Goal: Information Seeking & Learning: Learn about a topic

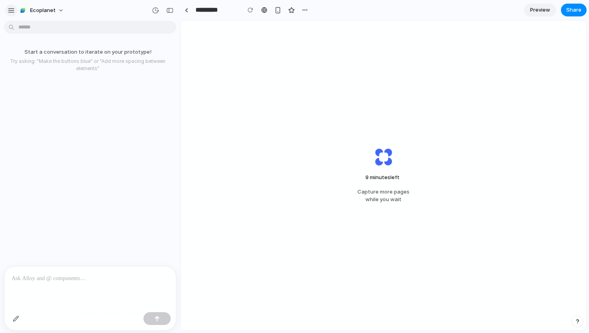
click at [11, 8] on div "button" at bounding box center [11, 10] width 7 height 7
click at [13, 9] on div "button" at bounding box center [11, 10] width 7 height 7
click at [163, 154] on div "Start a conversation to iterate on your prototype! Try asking: "Make the button…" at bounding box center [88, 145] width 176 height 242
click at [292, 125] on div "8 minutes left .. Capture more pages while you wait" at bounding box center [384, 175] width 406 height 310
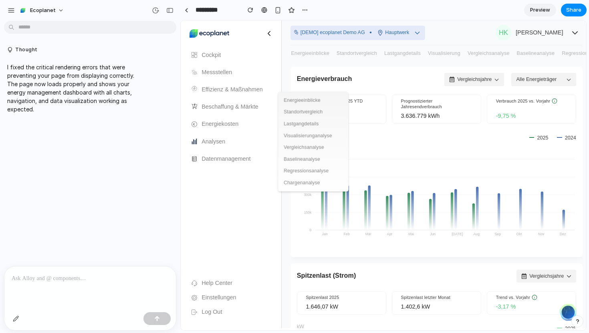
click at [299, 226] on icon "Jan Feb Mär Apr Mai Jun [DATE] Aug Sep Okt Nov Dez 0 150k 300k 450k 600k" at bounding box center [436, 199] width 279 height 104
drag, startPoint x: 412, startPoint y: 105, endPoint x: 415, endPoint y: 253, distance: 148.0
click at [413, 248] on div "Energieverbrauch Vergleichsjahre Alle Energieträger Gesamtverbrauch 2025 YTD 2.…" at bounding box center [437, 162] width 292 height 191
click at [480, 81] on button "Vergleichsjahre" at bounding box center [475, 79] width 60 height 13
click at [544, 80] on button "Alle Energieträger" at bounding box center [544, 79] width 65 height 13
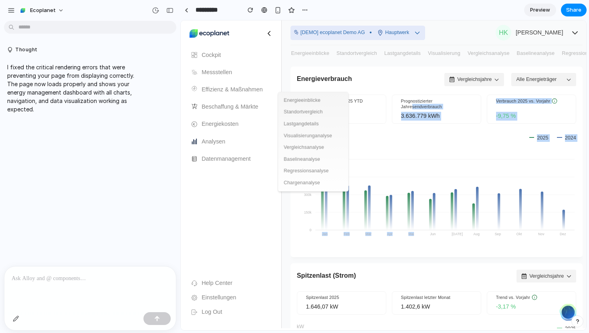
click at [566, 22] on button "HK [PERSON_NAME]" at bounding box center [534, 33] width 97 height 22
click at [566, 30] on button "HK [PERSON_NAME]" at bounding box center [534, 33] width 97 height 22
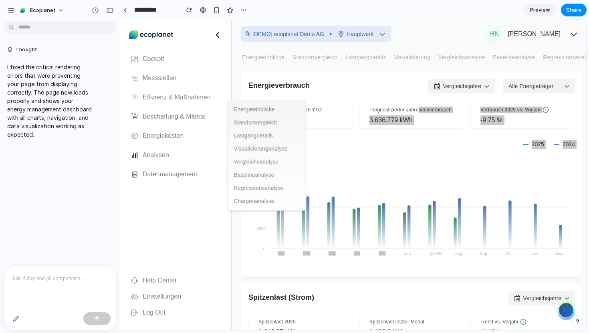
drag, startPoint x: 179, startPoint y: 155, endPoint x: 120, endPoint y: 155, distance: 59.3
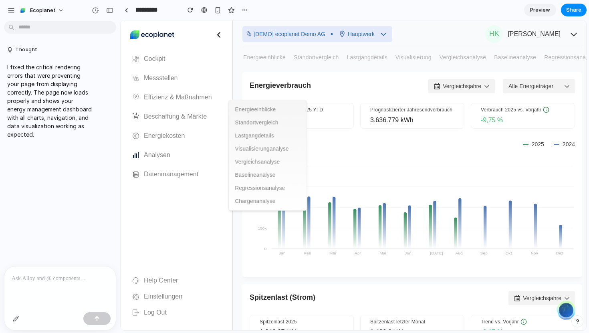
click at [396, 217] on icon "Jan Feb Mär Apr Mai Jun [DATE] Aug Sep Okt Nov Dez 0 150k 300k 450k 600k" at bounding box center [413, 212] width 326 height 115
drag, startPoint x: 377, startPoint y: 223, endPoint x: 409, endPoint y: 223, distance: 31.3
click at [409, 223] on icon "Jan Feb Mär Apr Mai Jun [DATE] Aug Sep Okt Nov Dez 0 150k 300k 450k 600k" at bounding box center [413, 212] width 326 height 115
drag, startPoint x: 458, startPoint y: 223, endPoint x: 373, endPoint y: 221, distance: 85.4
click at [370, 221] on icon "Jan Feb Mär Apr Mai Jun [DATE] Aug Sep Okt Nov Dez 0 150k 300k 450k 600k" at bounding box center [413, 212] width 326 height 115
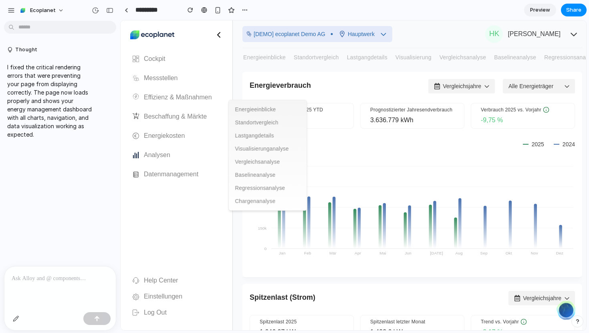
click at [408, 239] on icon at bounding box center [409, 226] width 3 height 43
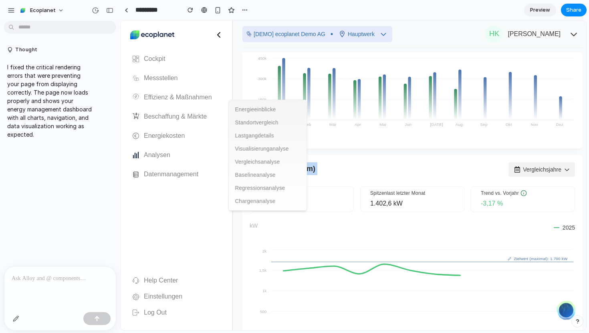
scroll to position [169, 0]
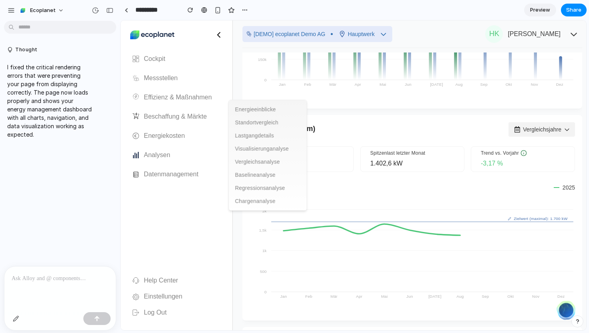
click at [243, 134] on li "Lastgangdetails" at bounding box center [267, 135] width 65 height 9
click at [262, 125] on li "Standortvergleich" at bounding box center [267, 122] width 65 height 9
click at [262, 111] on li "Energieeinblicke" at bounding box center [267, 109] width 65 height 9
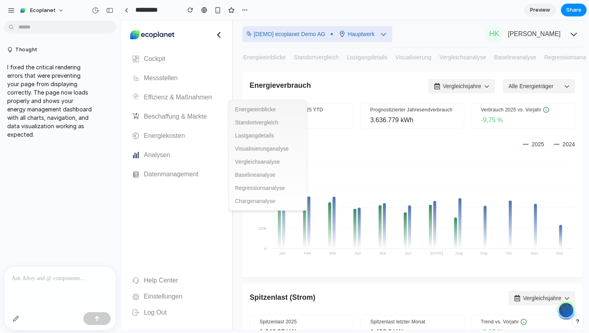
click at [220, 35] on icon at bounding box center [219, 35] width 10 height 10
click at [166, 296] on p "Einstellungen" at bounding box center [163, 297] width 38 height 8
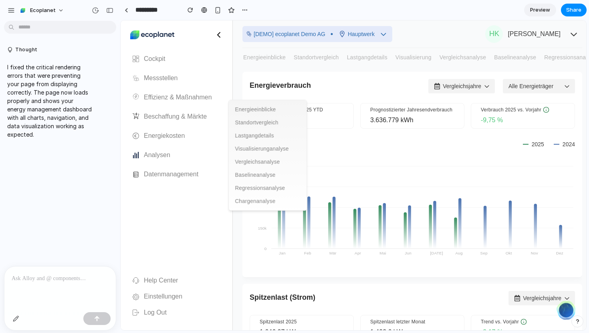
click at [163, 313] on p "Log Out" at bounding box center [155, 313] width 23 height 8
